Goal: Task Accomplishment & Management: Complete application form

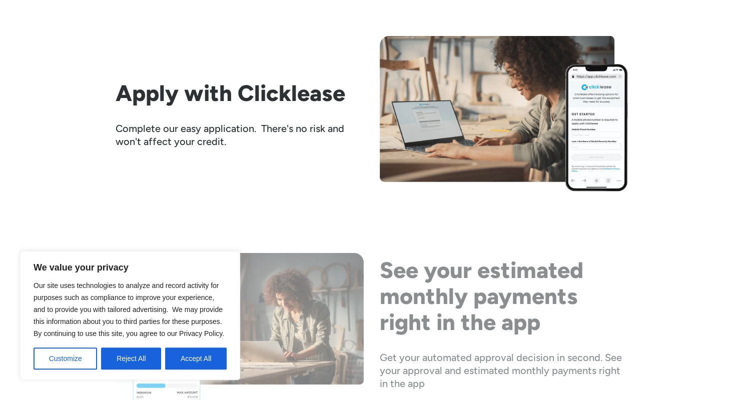
scroll to position [1568, 0]
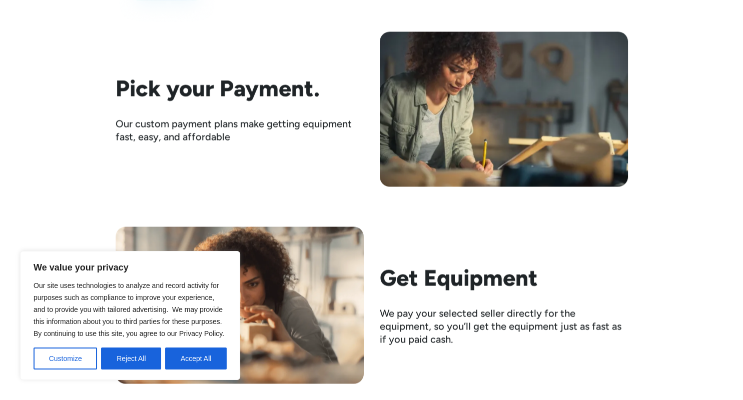
drag, startPoint x: 185, startPoint y: 354, endPoint x: 192, endPoint y: 353, distance: 7.1
click at [185, 354] on button "Accept All" at bounding box center [196, 359] width 62 height 22
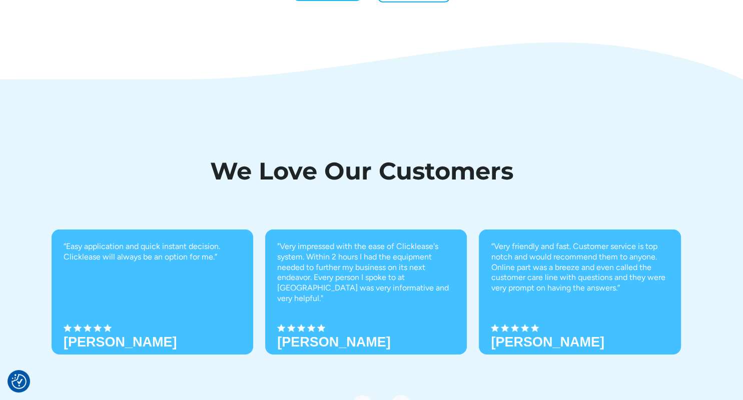
scroll to position [3496, 0]
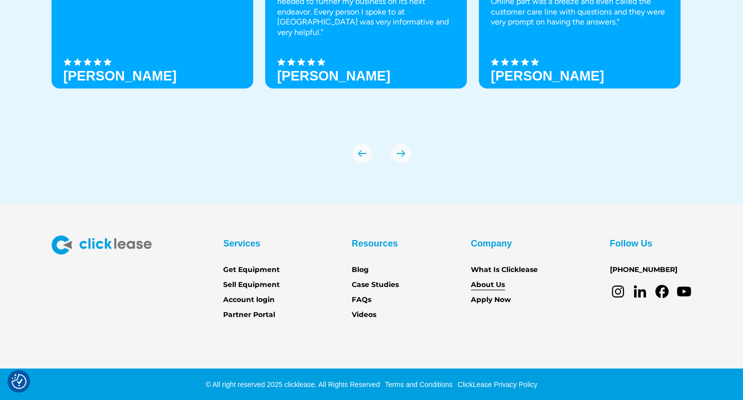
click at [490, 280] on link "About Us" at bounding box center [488, 285] width 34 height 11
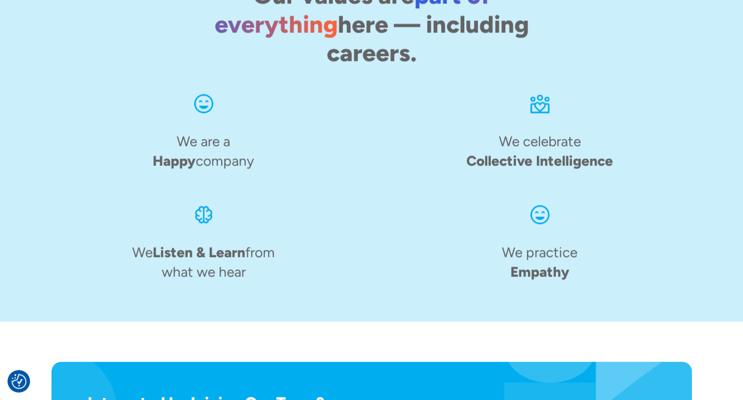
scroll to position [1613, 0]
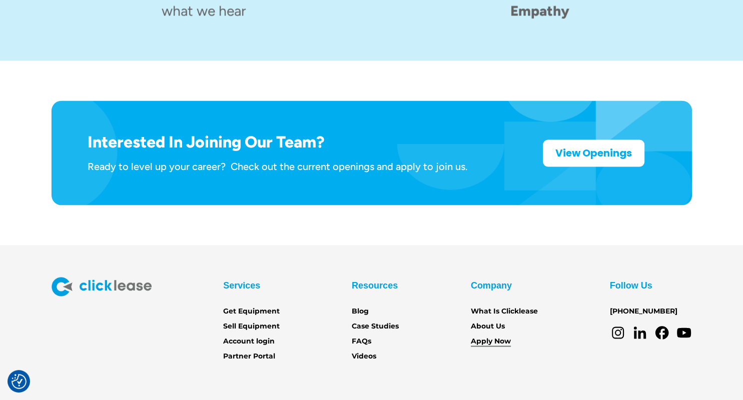
click at [496, 336] on link "Apply Now" at bounding box center [491, 341] width 40 height 11
